Goal: Obtain resource: Download file/media

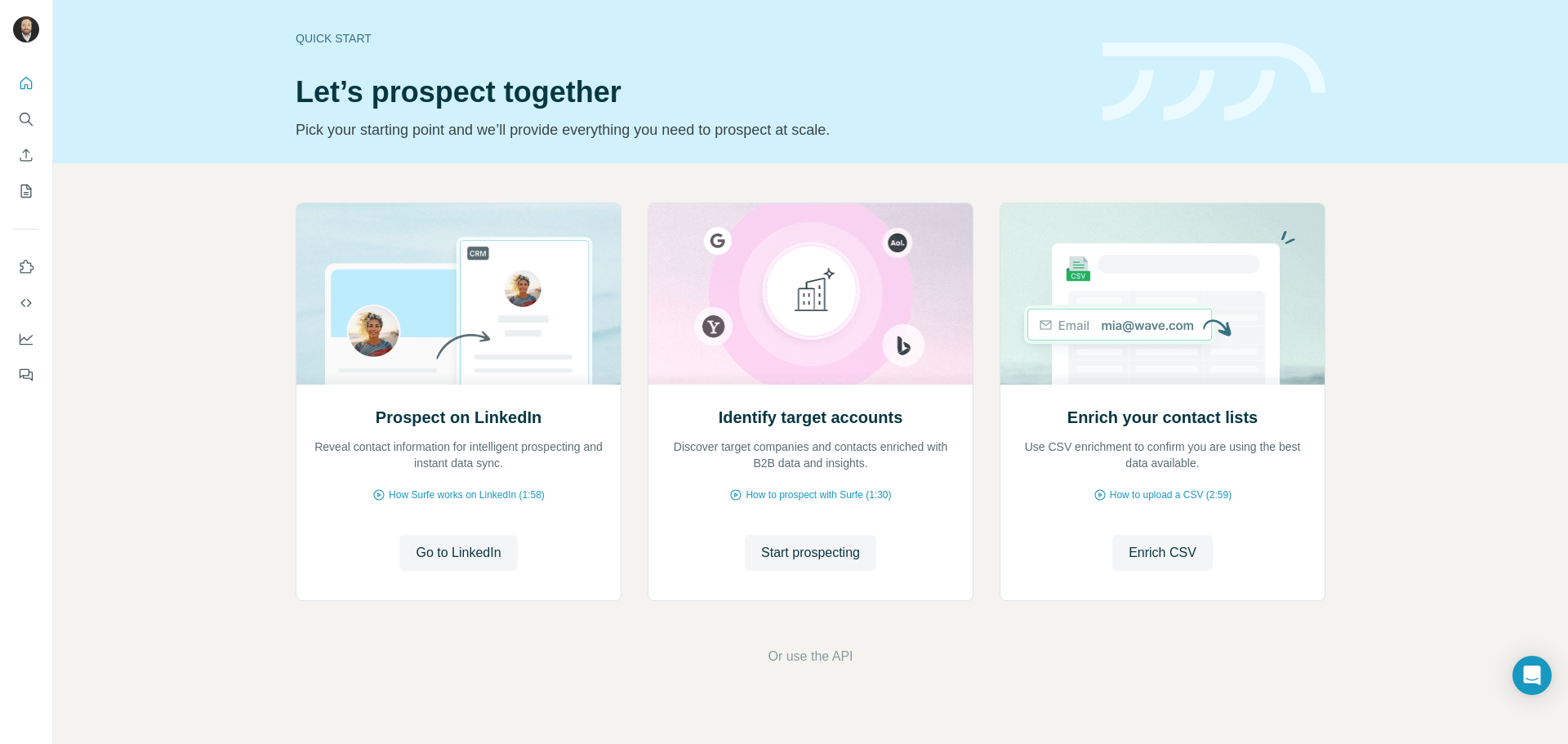
click at [10, 193] on div at bounding box center [26, 223] width 53 height 331
click at [21, 185] on icon "My lists" at bounding box center [26, 191] width 16 height 16
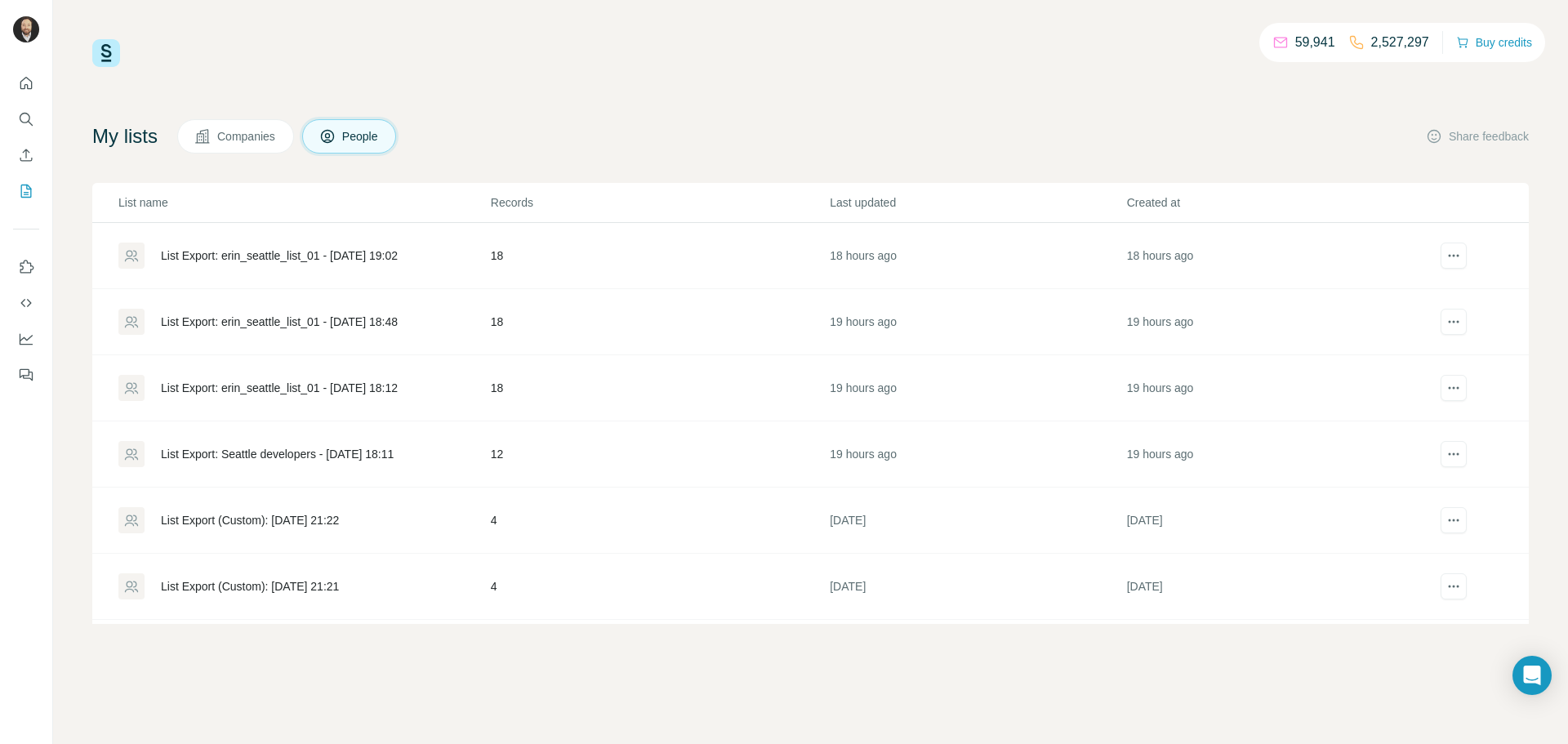
click at [380, 135] on span "People" at bounding box center [361, 136] width 38 height 16
click at [328, 258] on div "List Export: erin_seattle_list_01 - [DATE] 19:02" at bounding box center [279, 255] width 236 height 16
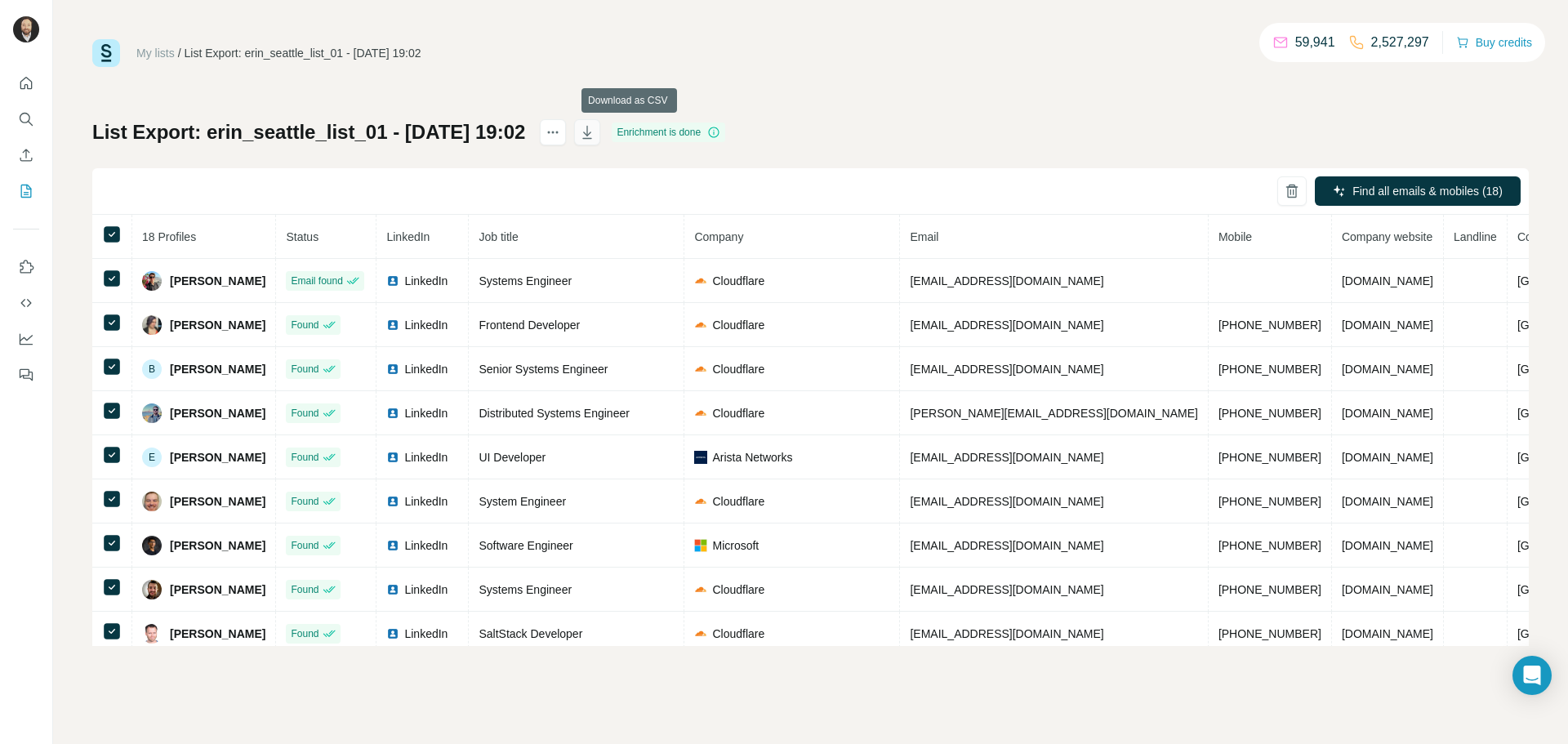
click at [595, 133] on icon "button" at bounding box center [587, 132] width 16 height 16
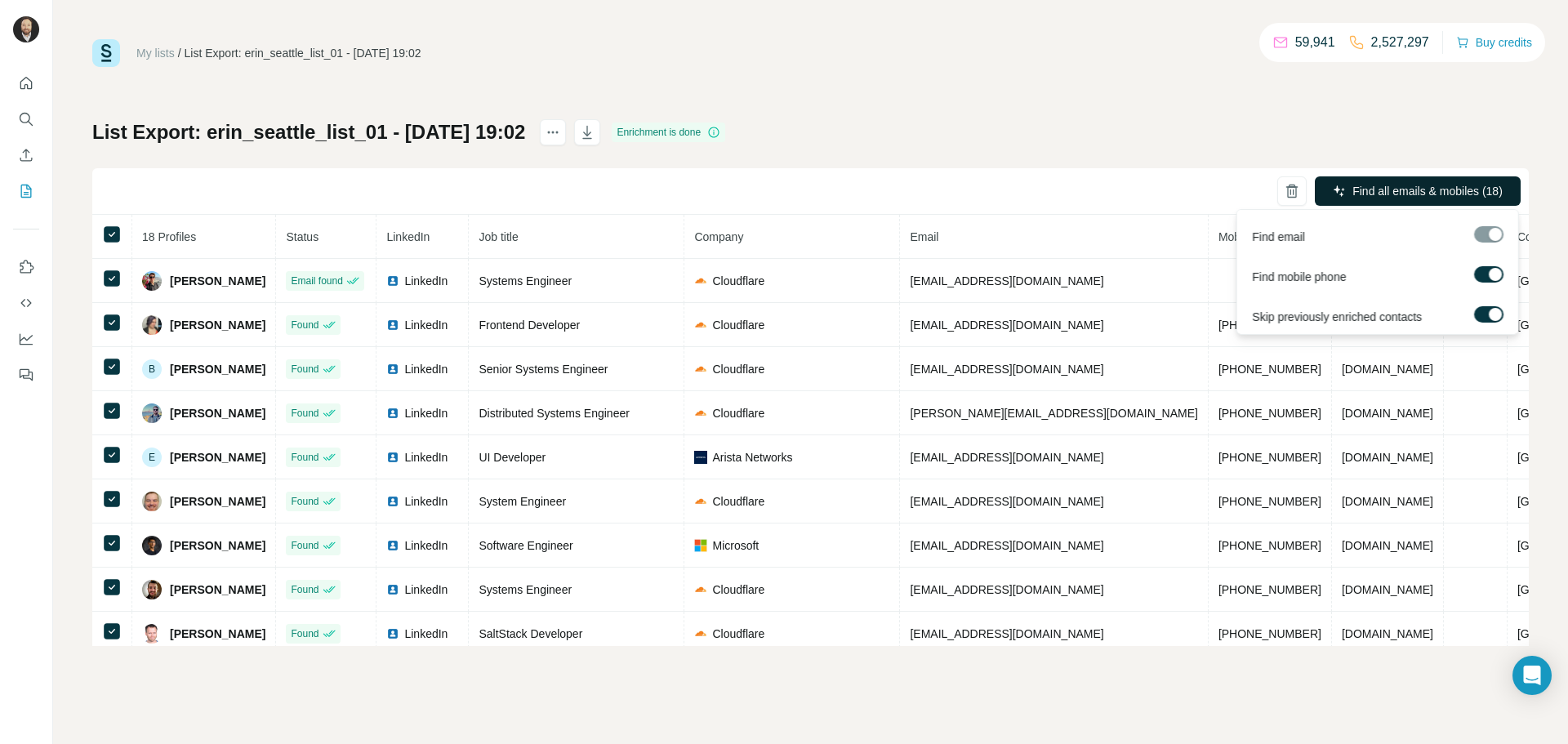
click at [1450, 193] on span "Find all emails & mobiles (18)" at bounding box center [1427, 191] width 150 height 16
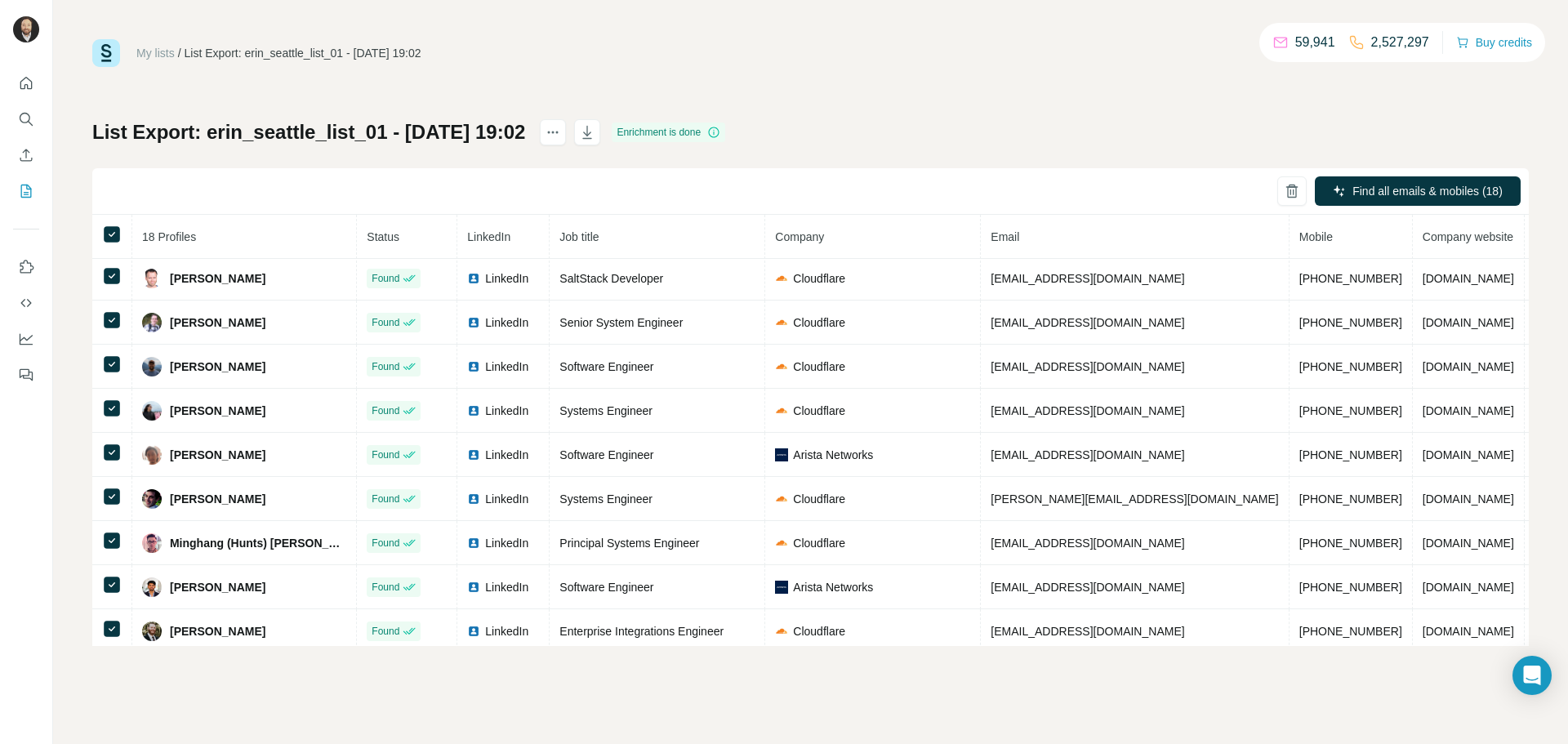
scroll to position [422, 0]
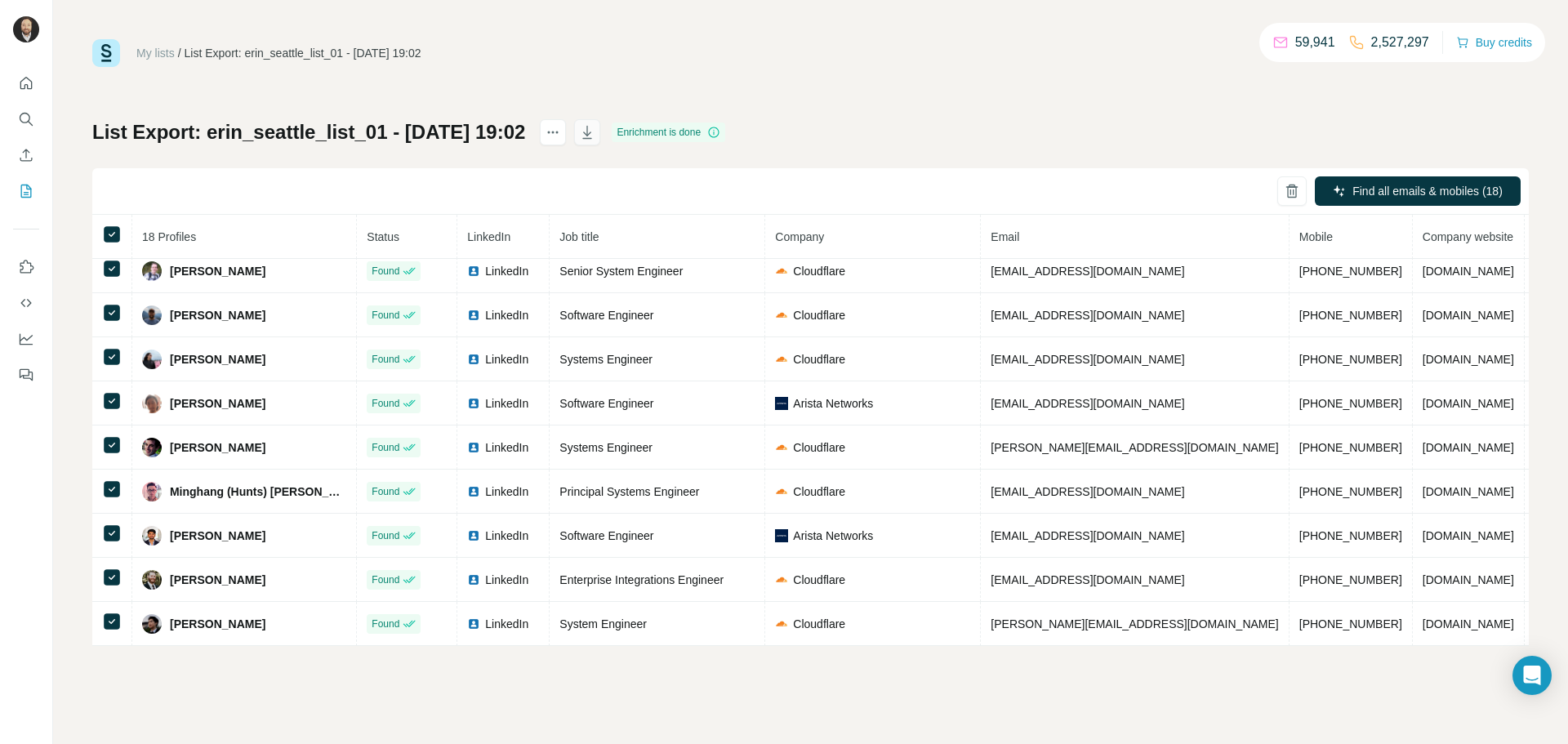
click at [595, 132] on icon "button" at bounding box center [587, 132] width 16 height 16
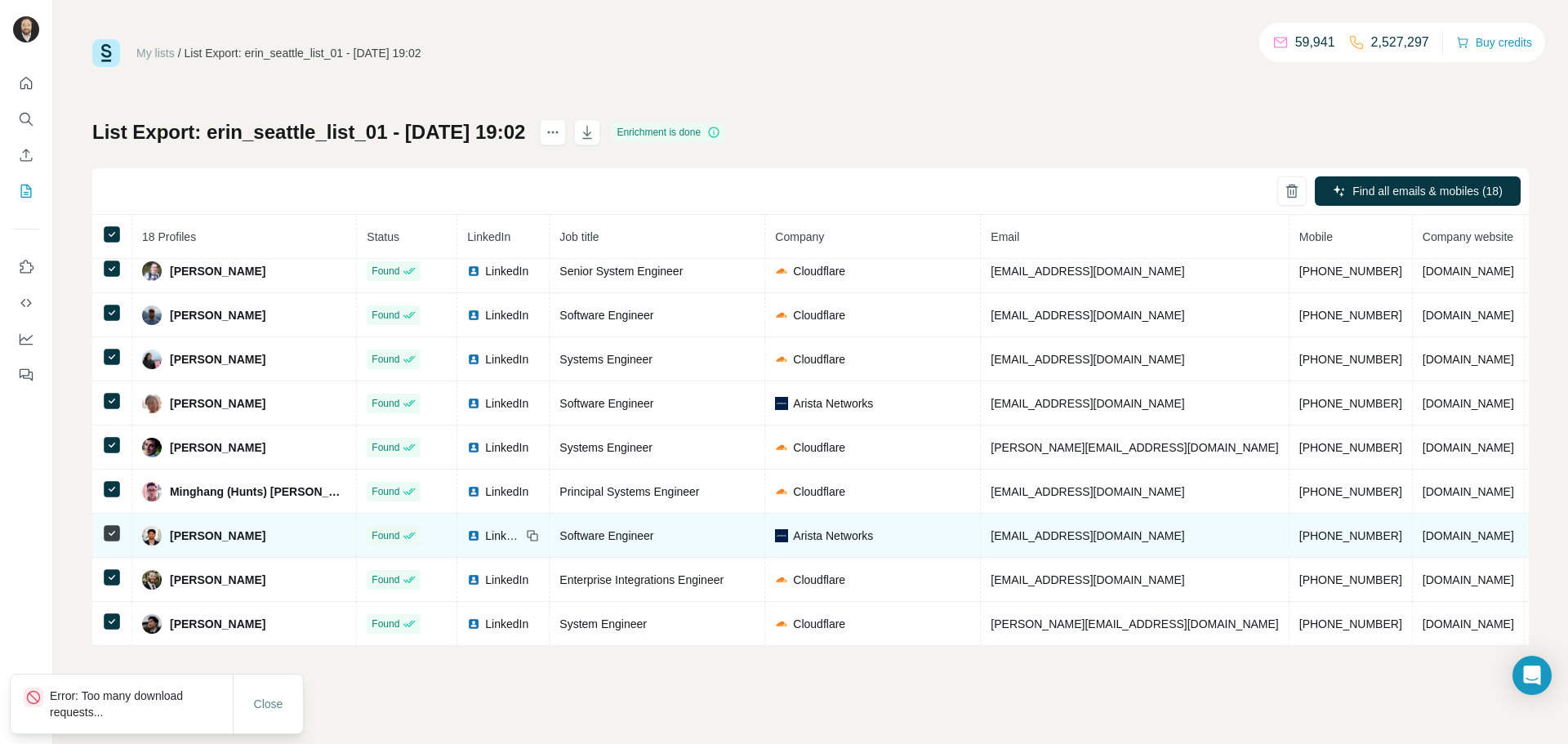
click at [206, 531] on span "[PERSON_NAME]" at bounding box center [218, 535] width 95 height 16
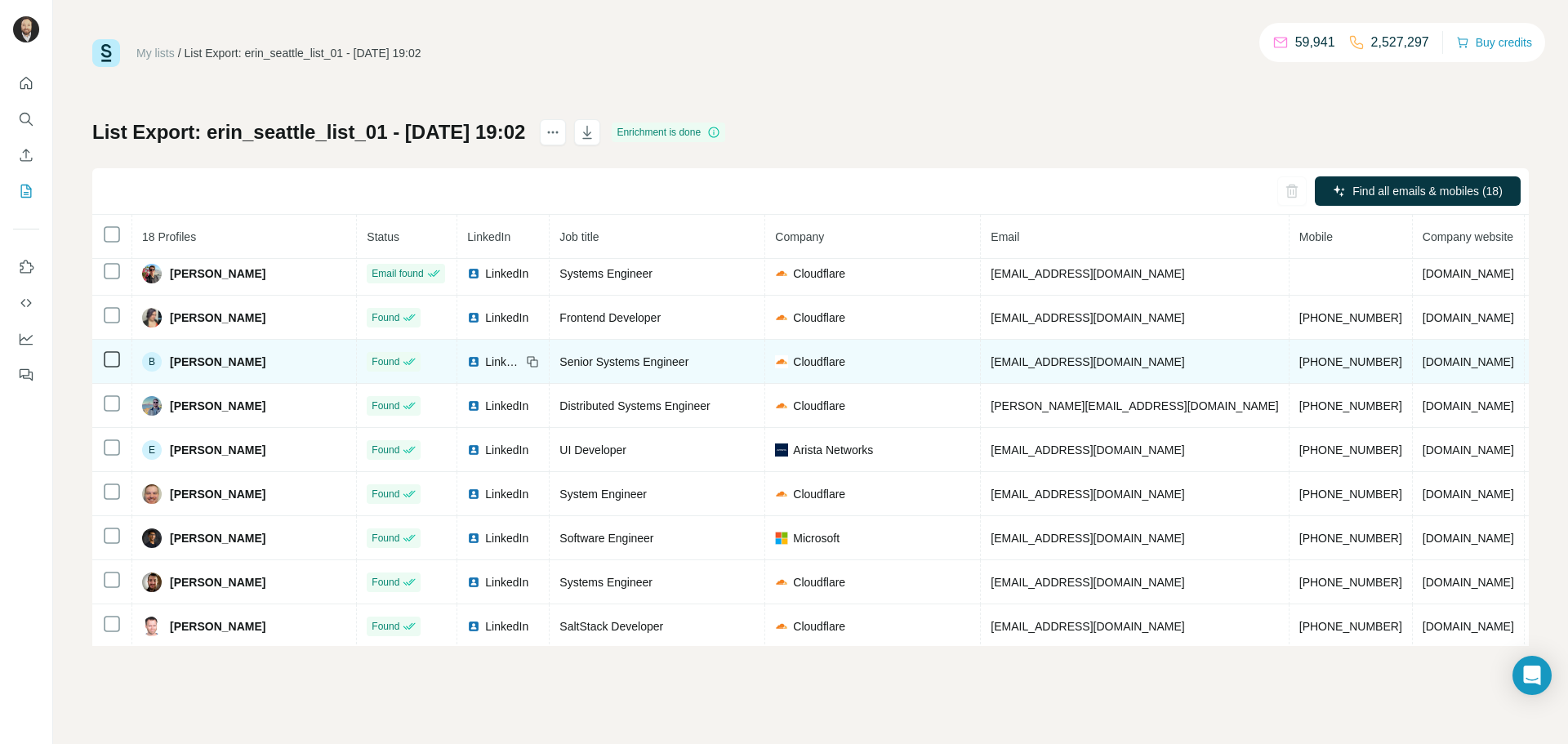
scroll to position [0, 0]
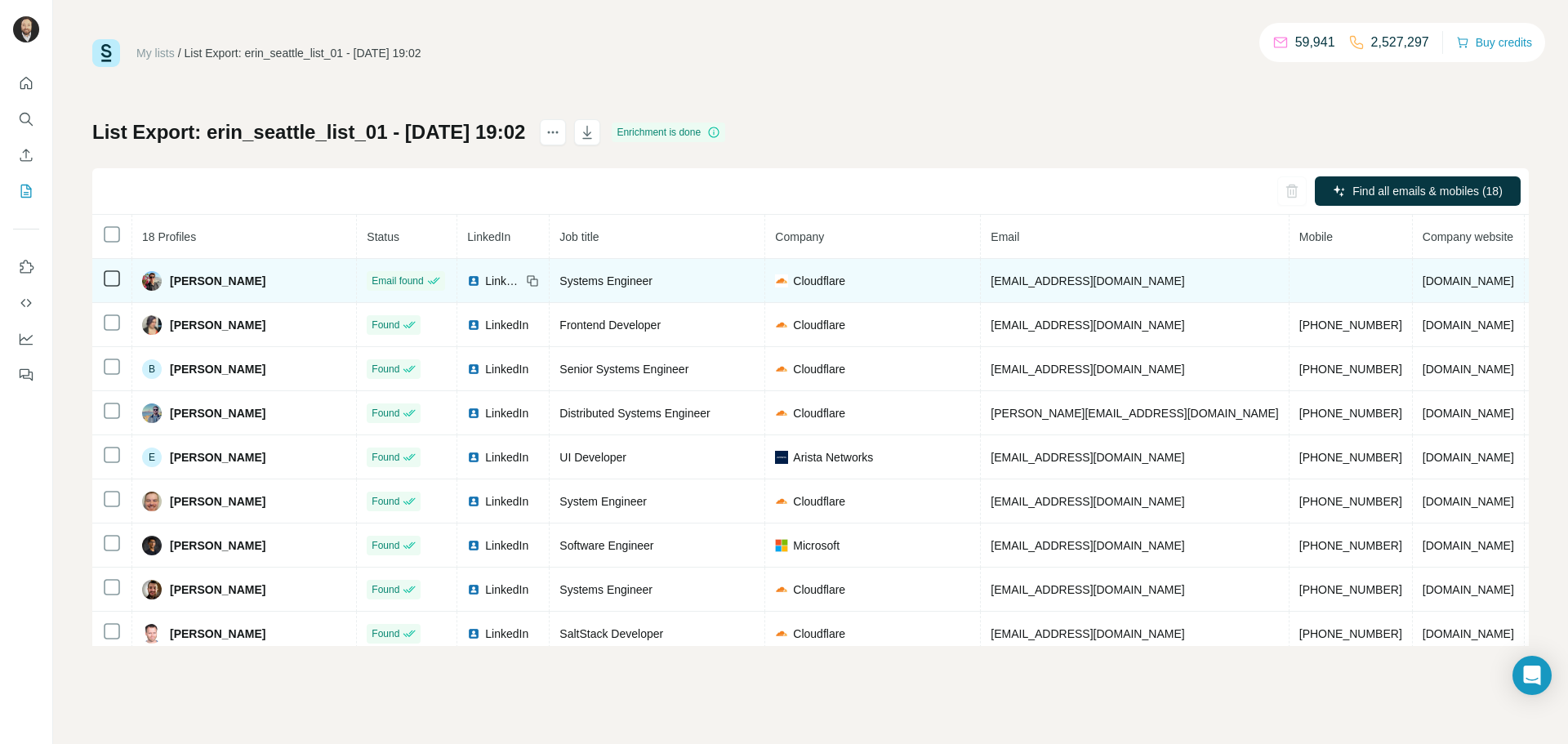
click at [485, 283] on span "LinkedIn" at bounding box center [503, 280] width 36 height 16
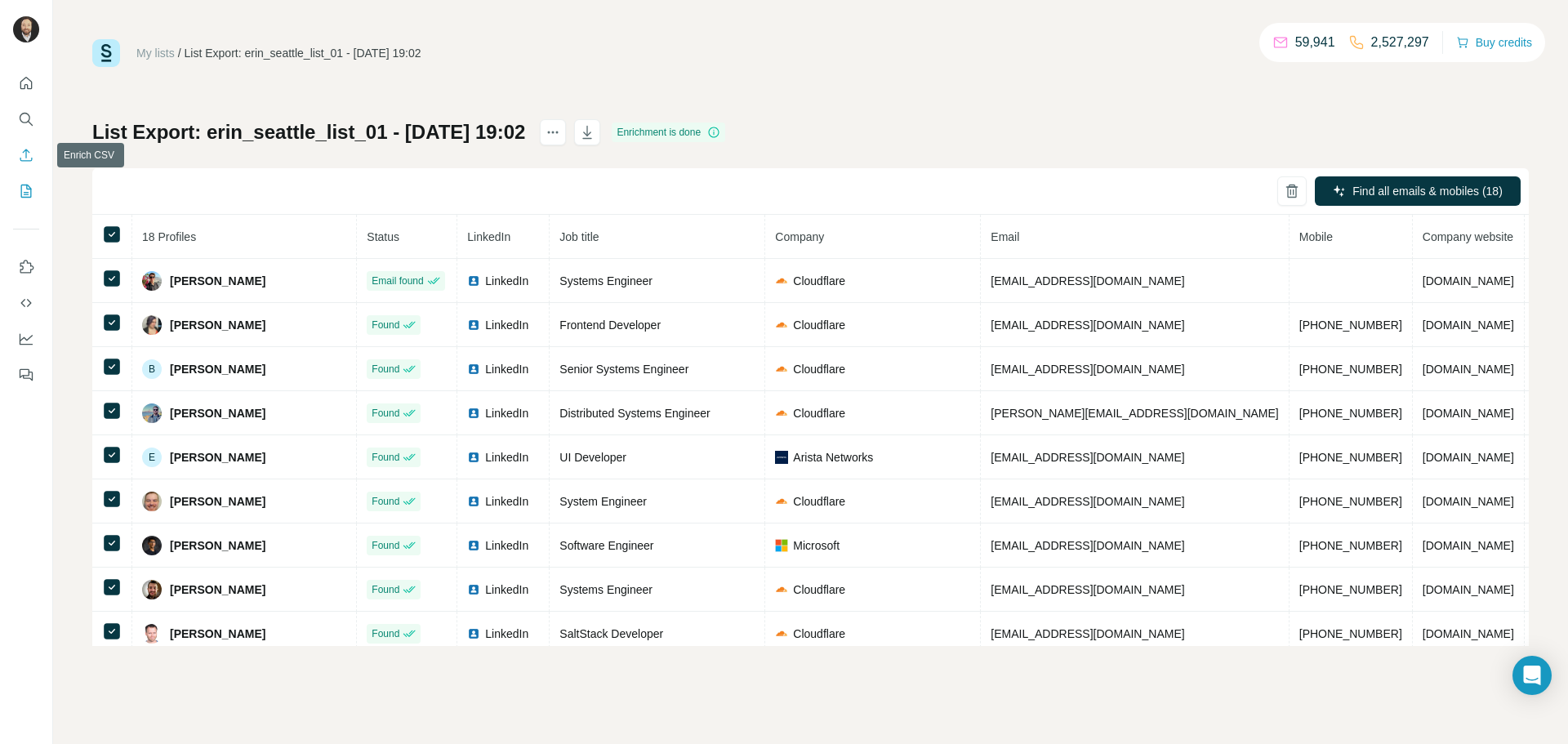
click at [23, 162] on icon "Enrich CSV" at bounding box center [26, 155] width 16 height 16
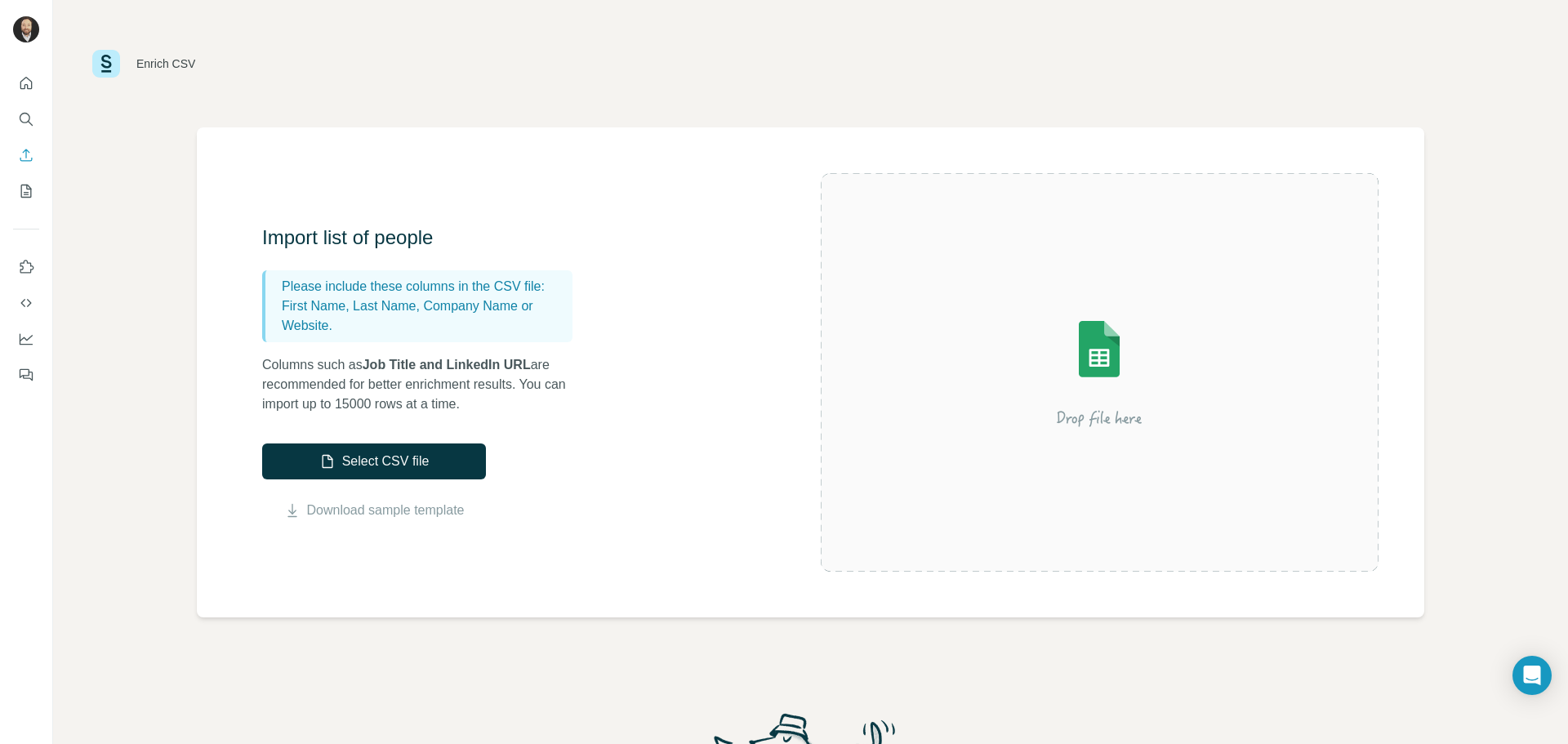
click at [13, 75] on button "Quick start" at bounding box center [26, 83] width 26 height 30
click at [36, 83] on button "Quick start" at bounding box center [26, 83] width 26 height 30
click at [29, 97] on button "Quick start" at bounding box center [26, 83] width 26 height 30
